Goal: Transaction & Acquisition: Book appointment/travel/reservation

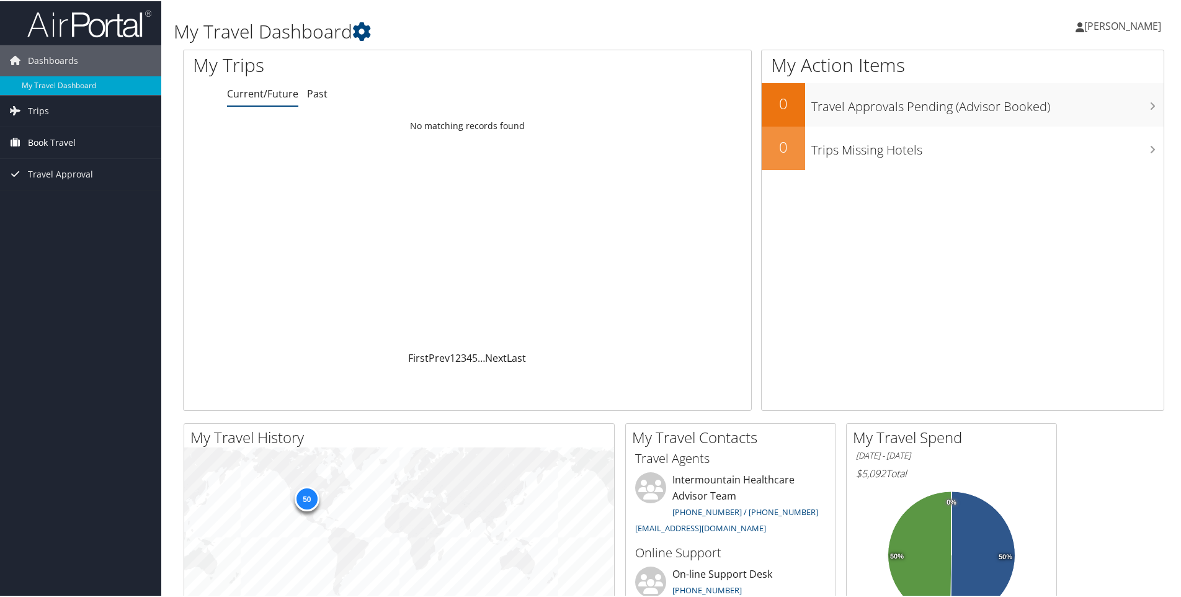
click at [102, 141] on link "Book Travel" at bounding box center [80, 141] width 161 height 31
click at [97, 207] on link "Book/Manage Online Trips" at bounding box center [80, 203] width 161 height 19
